Goal: Navigation & Orientation: Find specific page/section

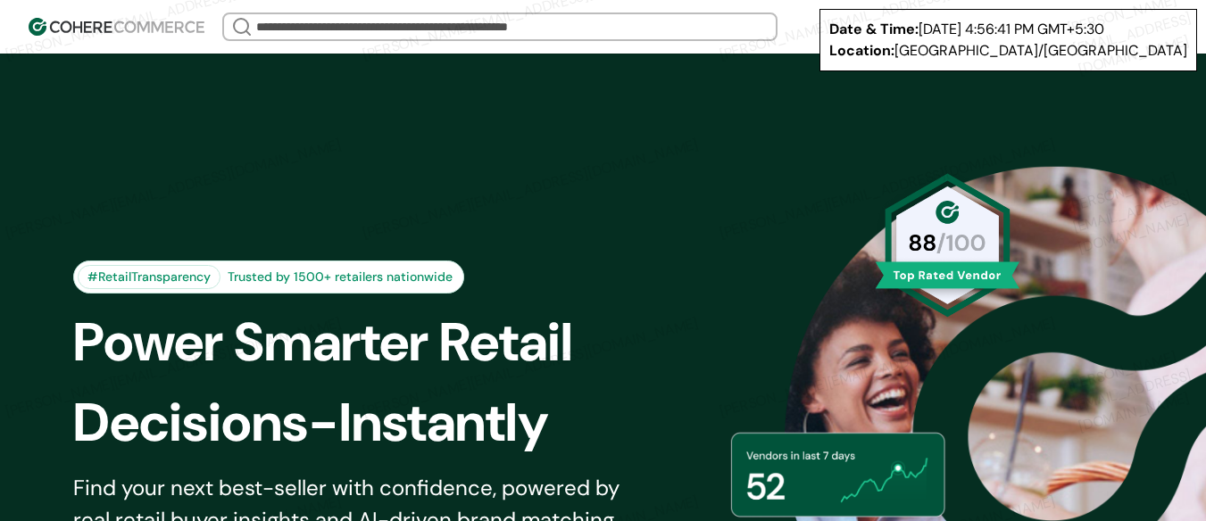
scroll to position [7043, 0]
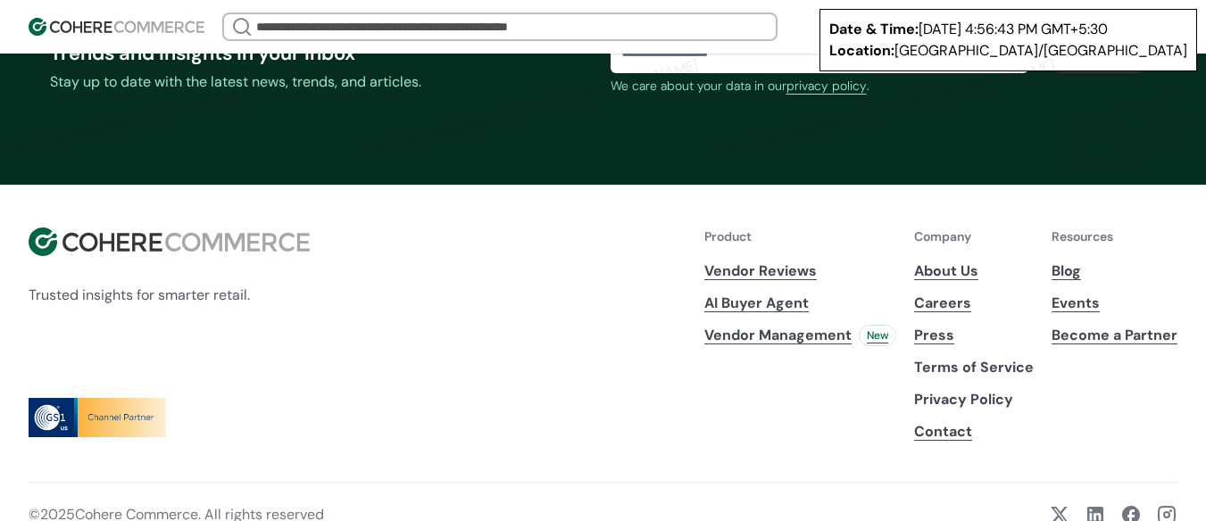
drag, startPoint x: 947, startPoint y: 417, endPoint x: 864, endPoint y: 444, distance: 87.2
click at [864, 443] on div "Product Vendor Reviews AI Buyer Agent Vendor Management New" at bounding box center [800, 335] width 192 height 215
click at [952, 411] on p "Privacy Policy" at bounding box center [974, 399] width 120 height 21
click at [954, 379] on p "Terms of Service" at bounding box center [974, 367] width 120 height 21
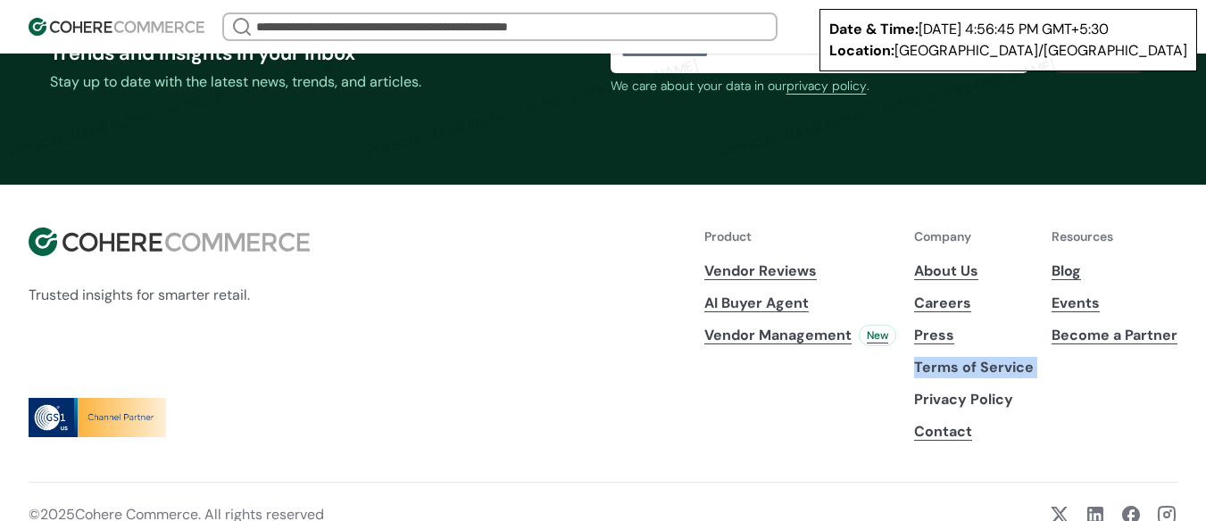
click at [954, 379] on p "Terms of Service" at bounding box center [974, 367] width 120 height 21
click at [559, 416] on div at bounding box center [603, 417] width 1149 height 39
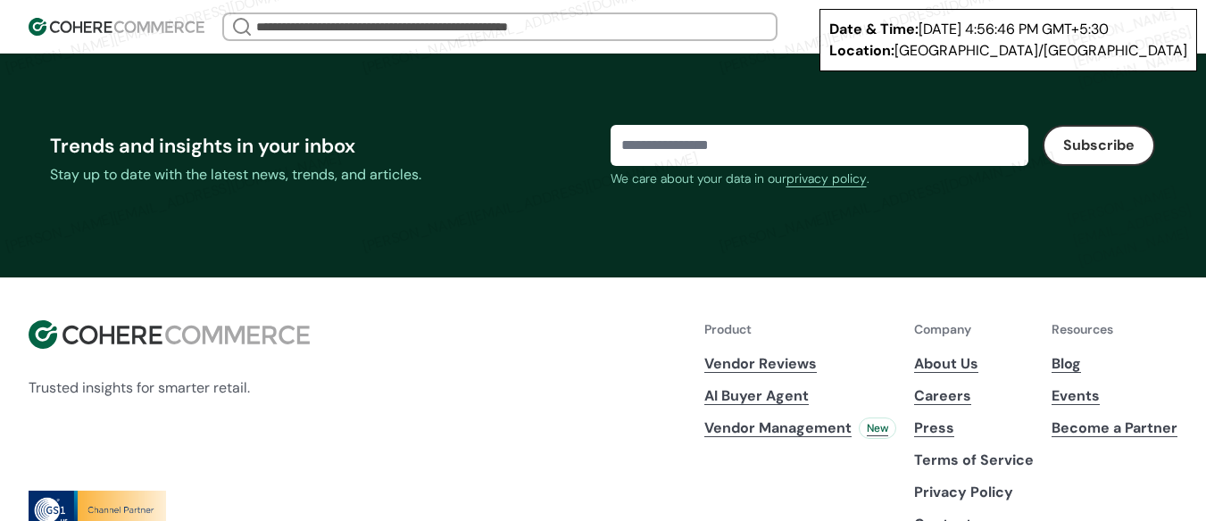
scroll to position [6864, 0]
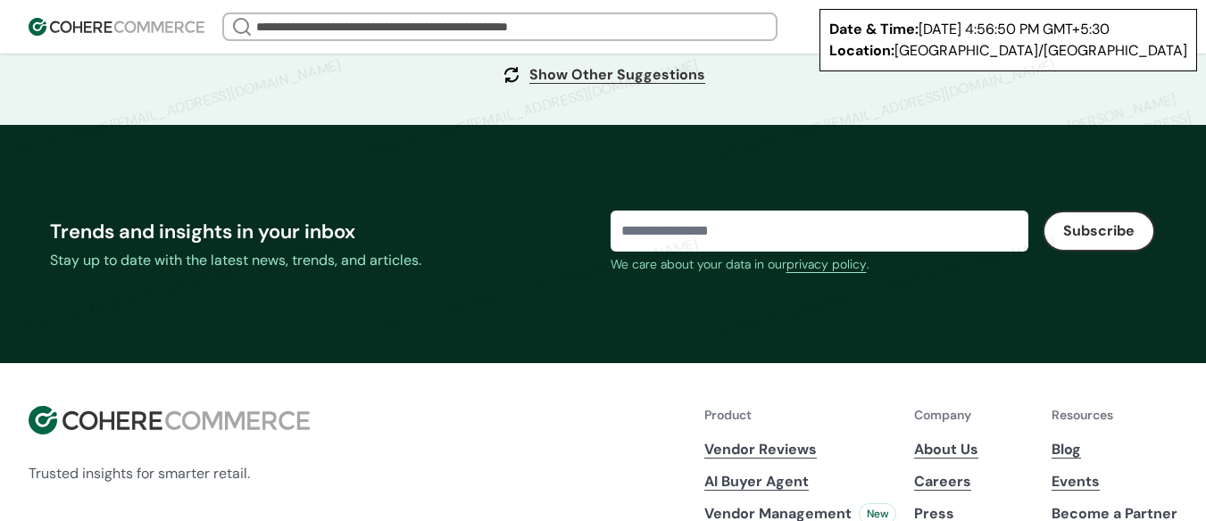
drag, startPoint x: 847, startPoint y: 279, endPoint x: 815, endPoint y: 213, distance: 73.5
click at [815, 213] on div "Trends and insights in your inbox Stay up to date with the latest news, trends,…" at bounding box center [603, 244] width 1149 height 238
click at [823, 270] on div "We care about your data in our privacy policy ." at bounding box center [883, 265] width 545 height 26
click at [824, 274] on link "privacy policy" at bounding box center [826, 264] width 80 height 19
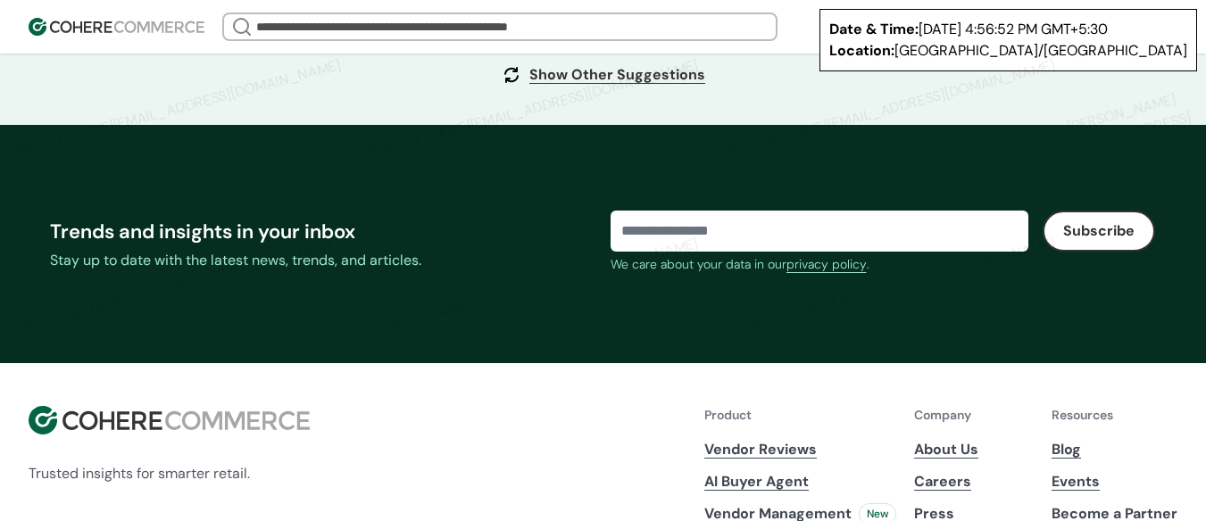
click at [822, 274] on link "privacy policy" at bounding box center [826, 264] width 80 height 19
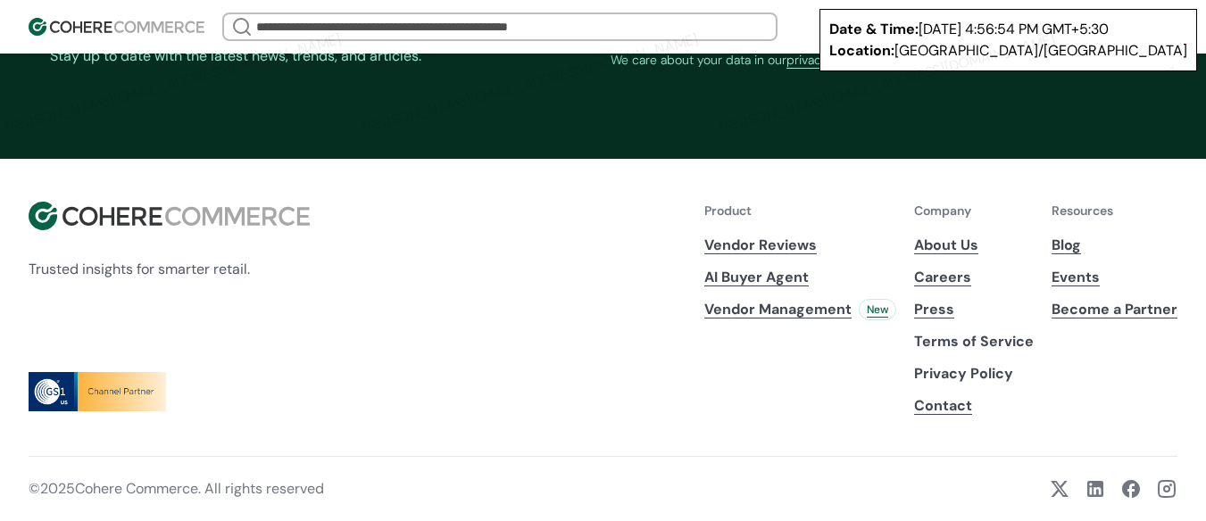
scroll to position [7082, 0]
click at [1093, 487] on link at bounding box center [1095, 488] width 21 height 21
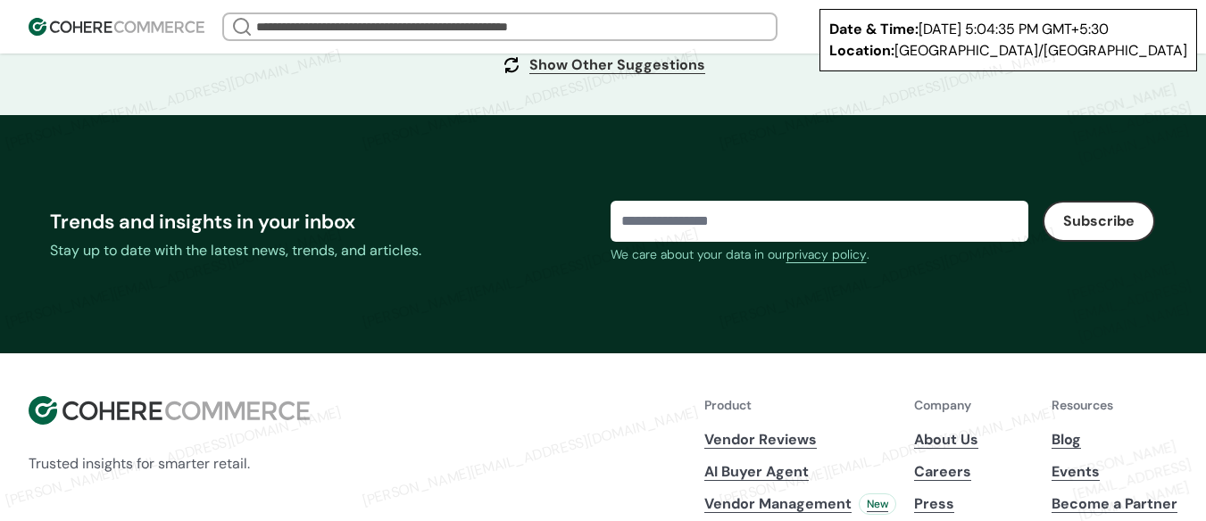
scroll to position [7082, 0]
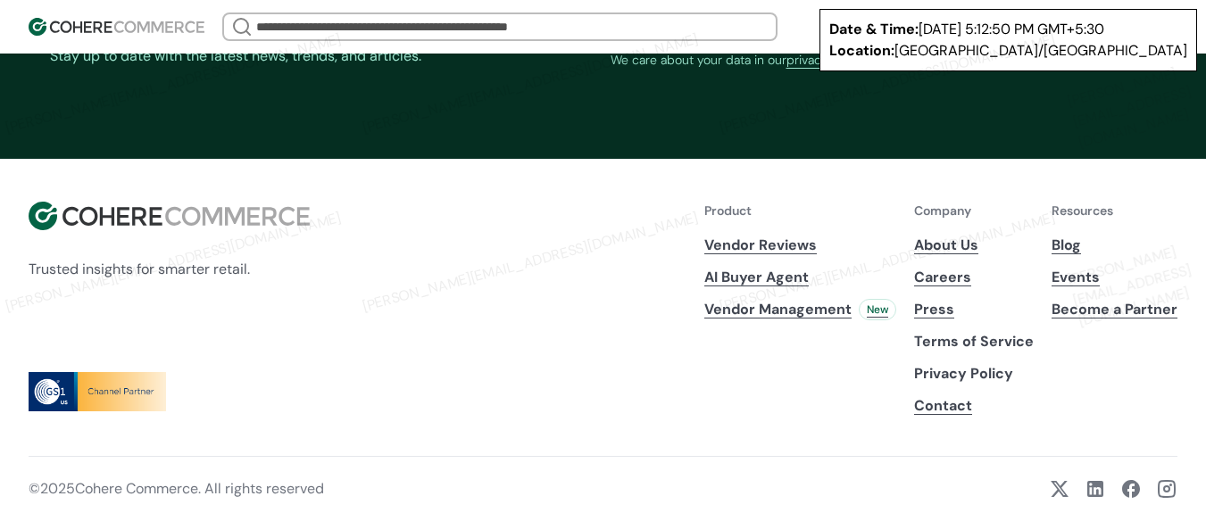
click at [589, 290] on div "Trusted insights for smarter retail. Product Vendor Reviews AI Buyer Agent Vend…" at bounding box center [603, 309] width 1149 height 215
click at [961, 250] on link "About Us" at bounding box center [974, 245] width 120 height 21
click at [540, 264] on div "Trusted insights for smarter retail. Product Vendor Reviews AI Buyer Agent Vend…" at bounding box center [603, 309] width 1149 height 215
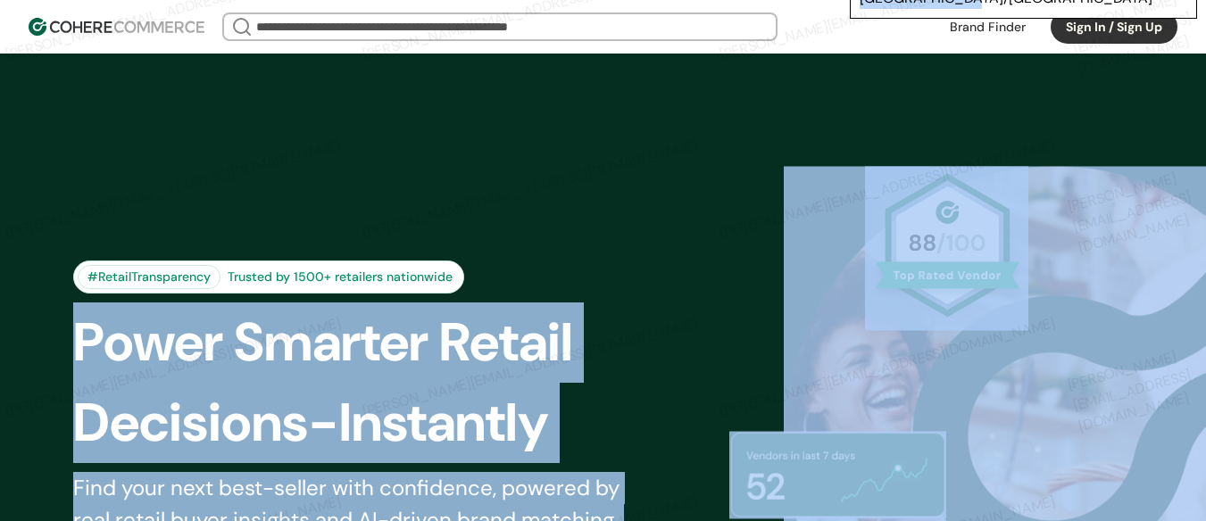
drag, startPoint x: 1104, startPoint y: 57, endPoint x: 1087, endPoint y: -18, distance: 76.9
drag, startPoint x: 871, startPoint y: 25, endPoint x: 892, endPoint y: 30, distance: 21.2
click at [871, 25] on div "We Came Up Empty Looks like there aren’t any matches at the moment. Refine your…" at bounding box center [573, 26] width 703 height 29
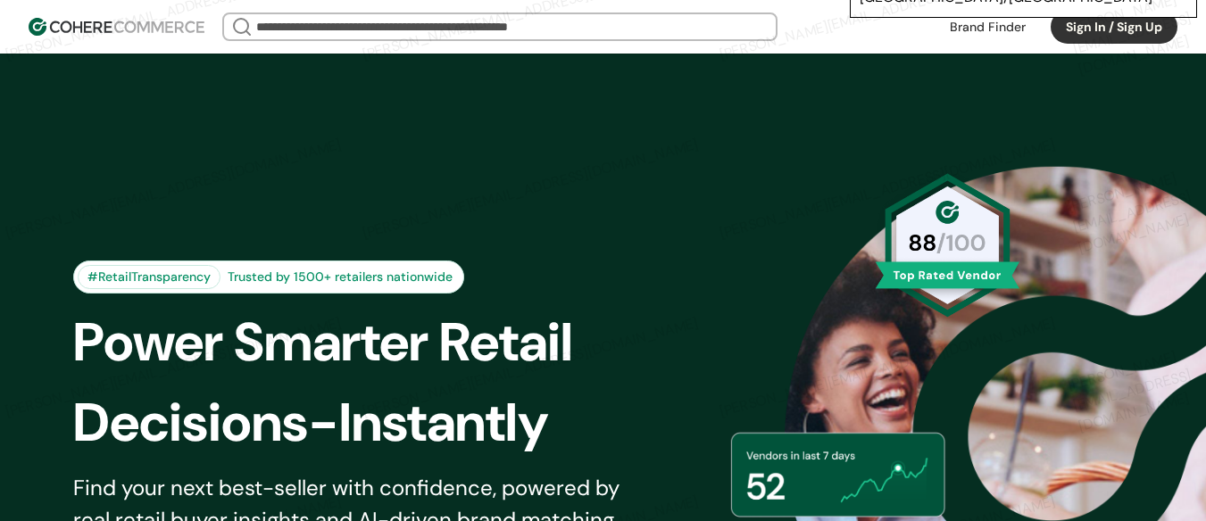
scroll to position [179, 0]
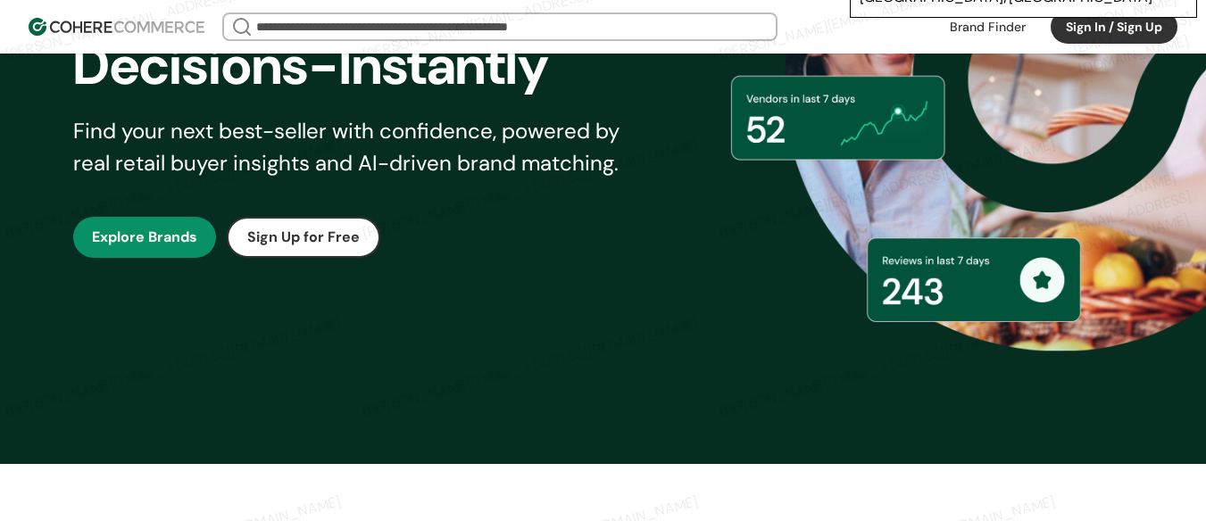
click at [803, 279] on div "#RetailTransparency Trusted by 1500+ retailers nationwide Power Smarter Retail …" at bounding box center [603, 80] width 1149 height 678
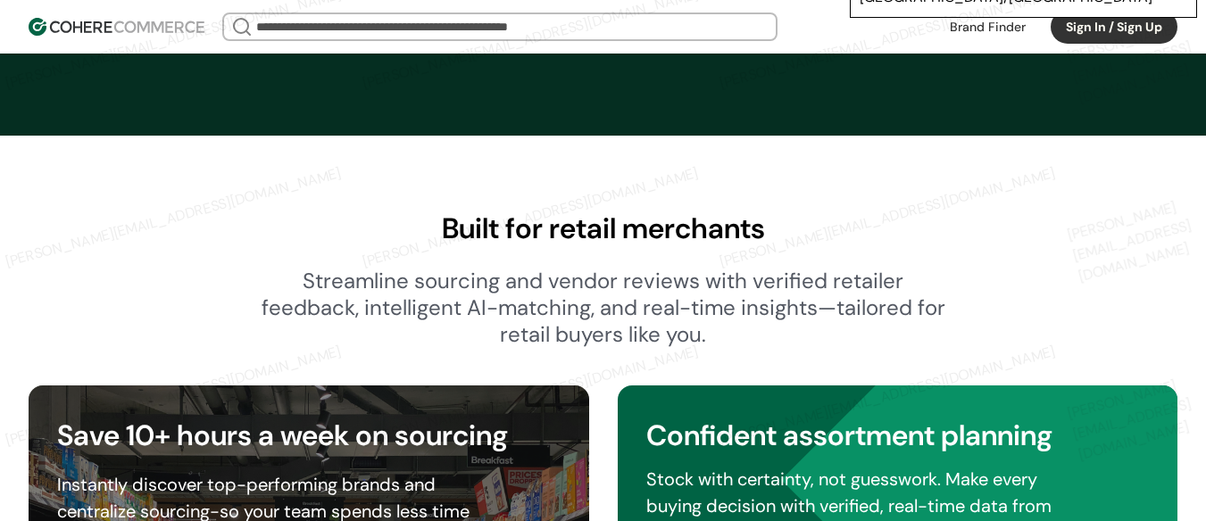
scroll to position [7082, 0]
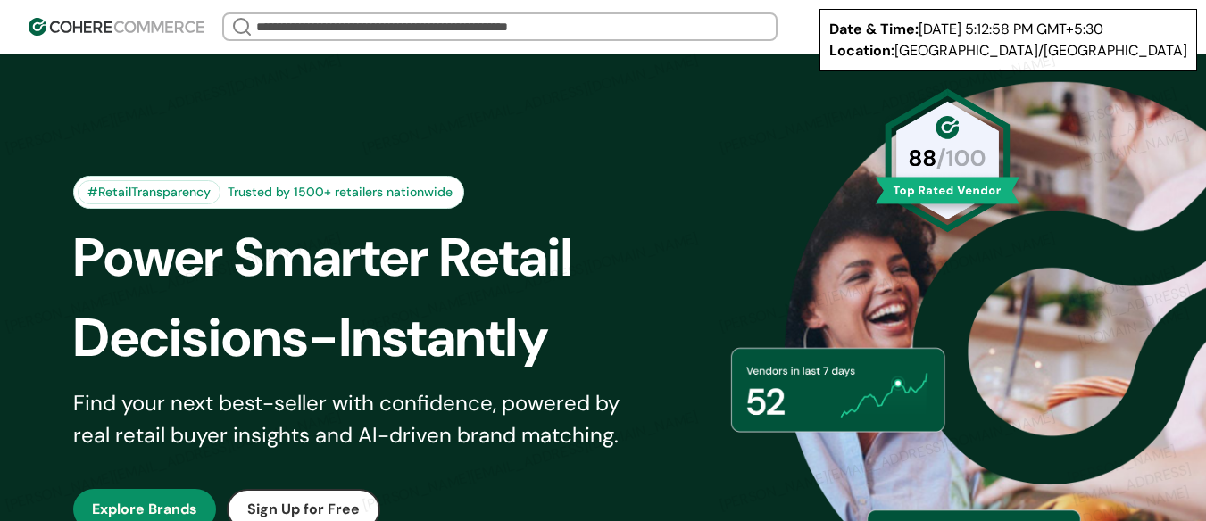
scroll to position [89, 0]
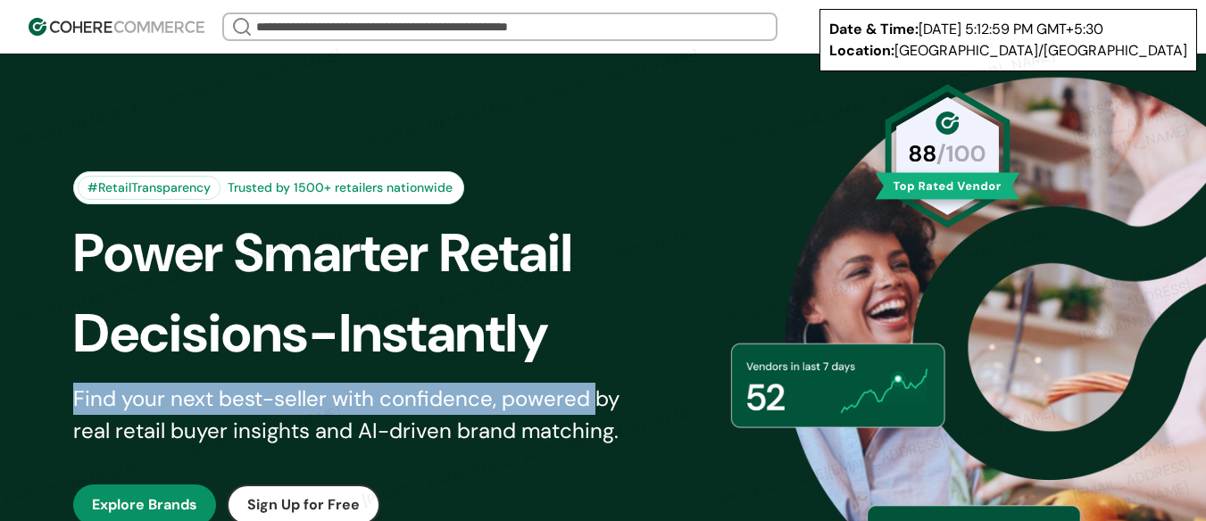
drag, startPoint x: 79, startPoint y: 381, endPoint x: 599, endPoint y: 409, distance: 521.2
click at [599, 409] on div "#RetailTransparency Trusted by 1500+ retailers nationwide Power Smarter Retail …" at bounding box center [373, 348] width 600 height 354
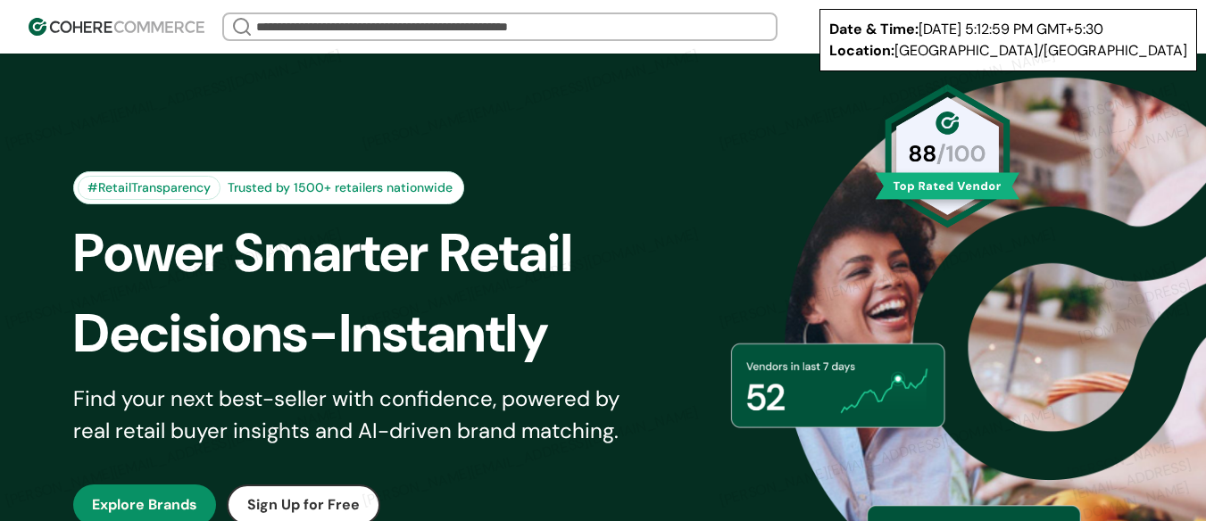
click at [627, 405] on div "Find your next best-seller with confidence, powered by real retail buyer insigh…" at bounding box center [358, 415] width 570 height 64
